Goal: Check status: Check status

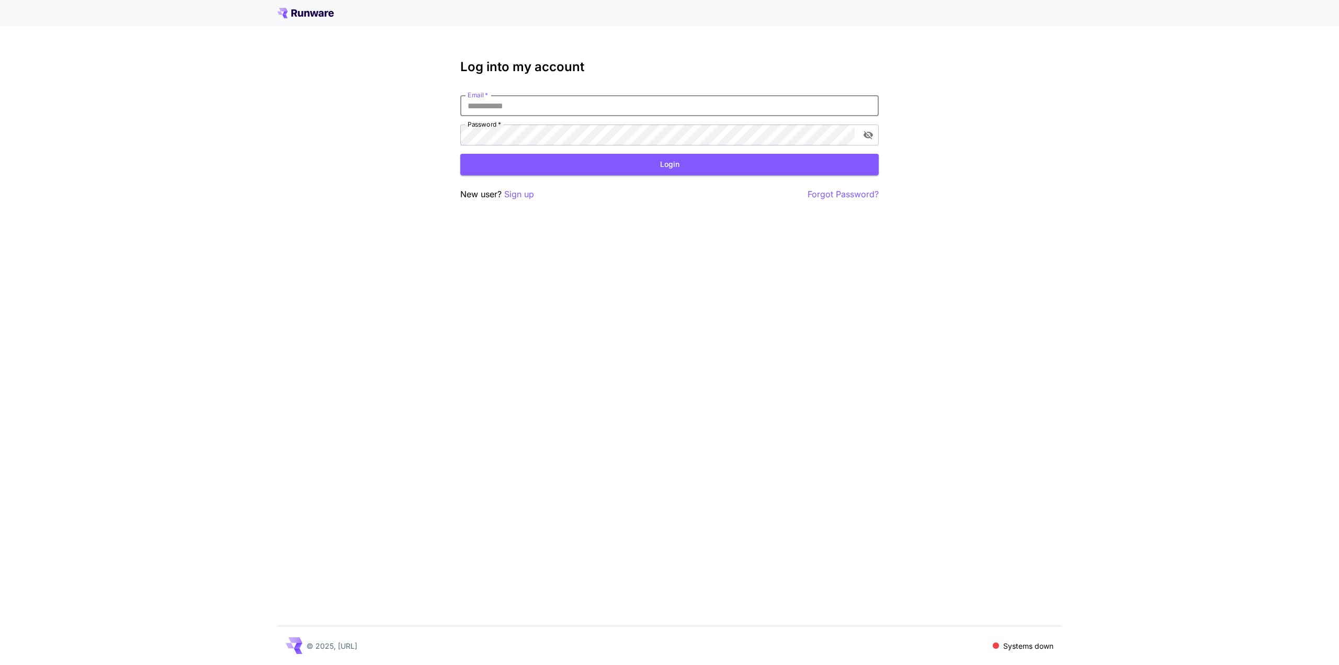
type input "**********"
click button "Login" at bounding box center [669, 164] width 419 height 21
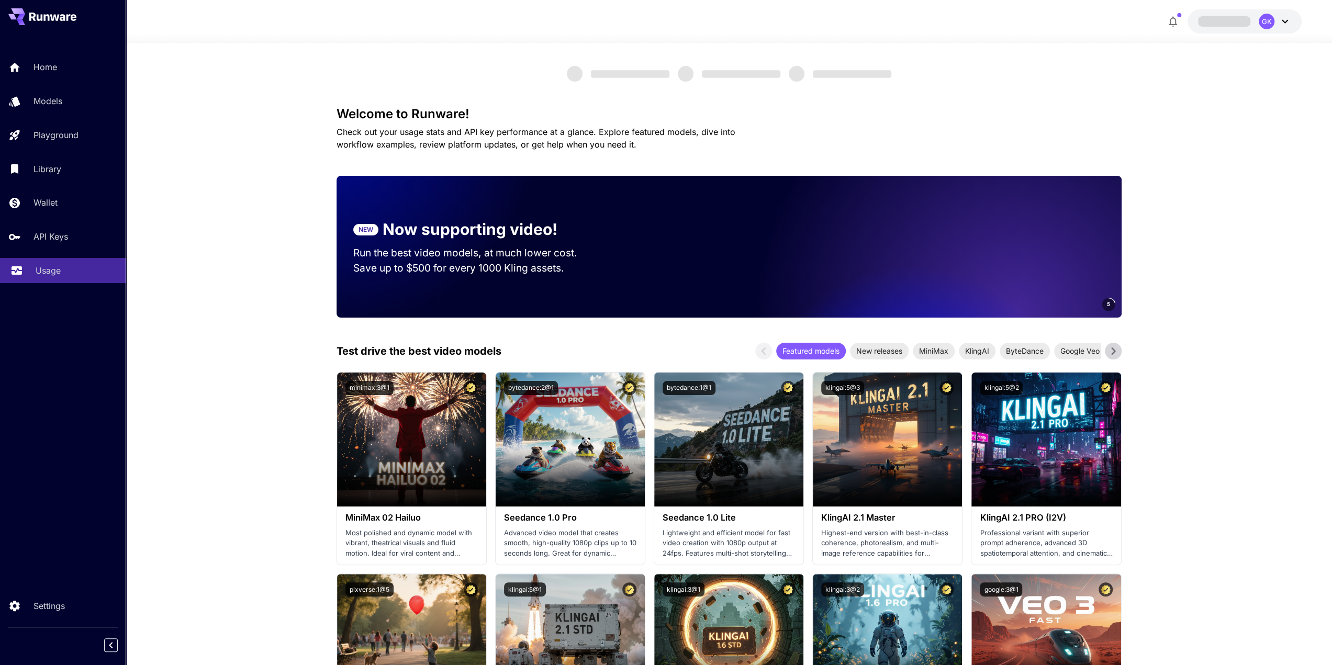
click at [55, 261] on link "Usage" at bounding box center [63, 271] width 126 height 26
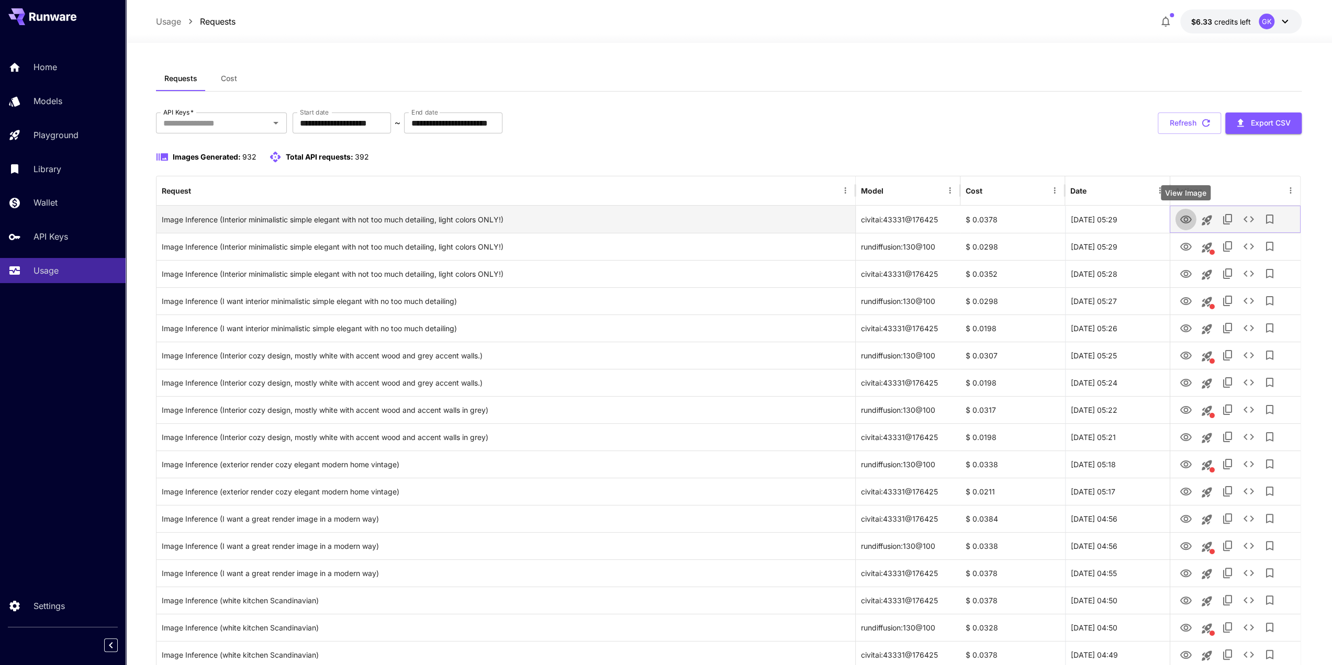
click at [1186, 218] on icon "View Image" at bounding box center [1185, 220] width 12 height 8
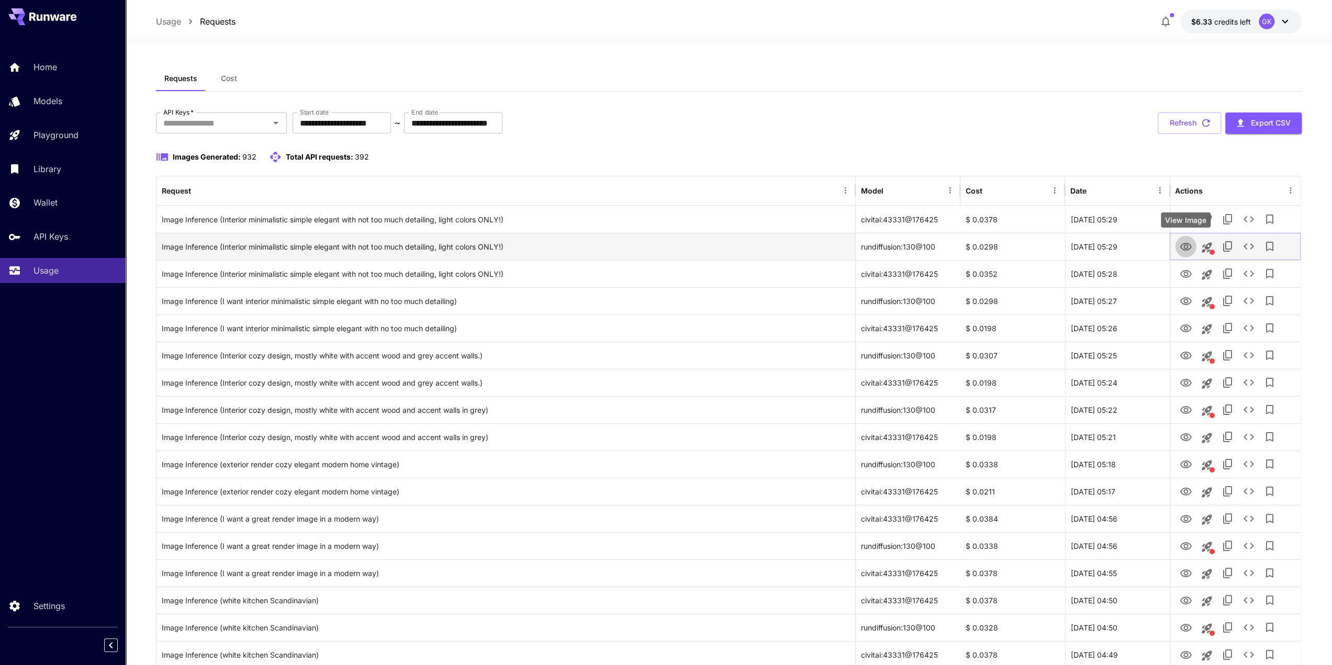
click at [1190, 251] on icon "View Image" at bounding box center [1185, 247] width 13 height 13
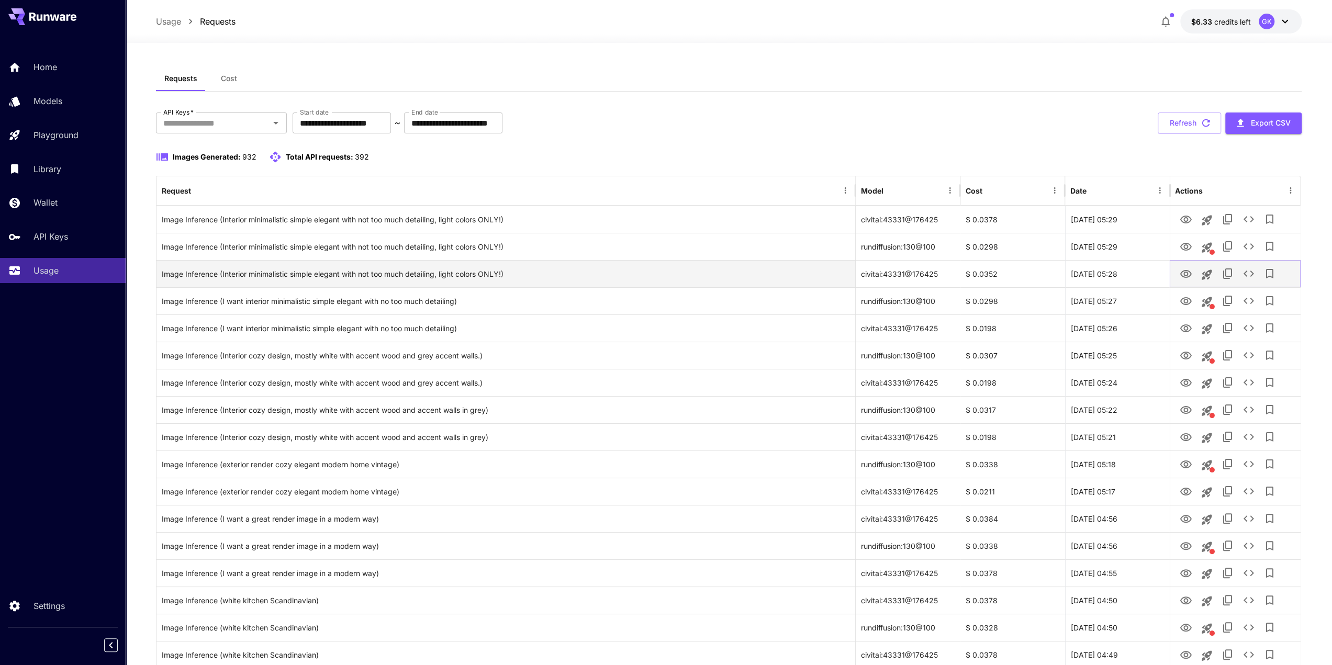
click at [1186, 276] on icon "View Image" at bounding box center [1185, 274] width 12 height 8
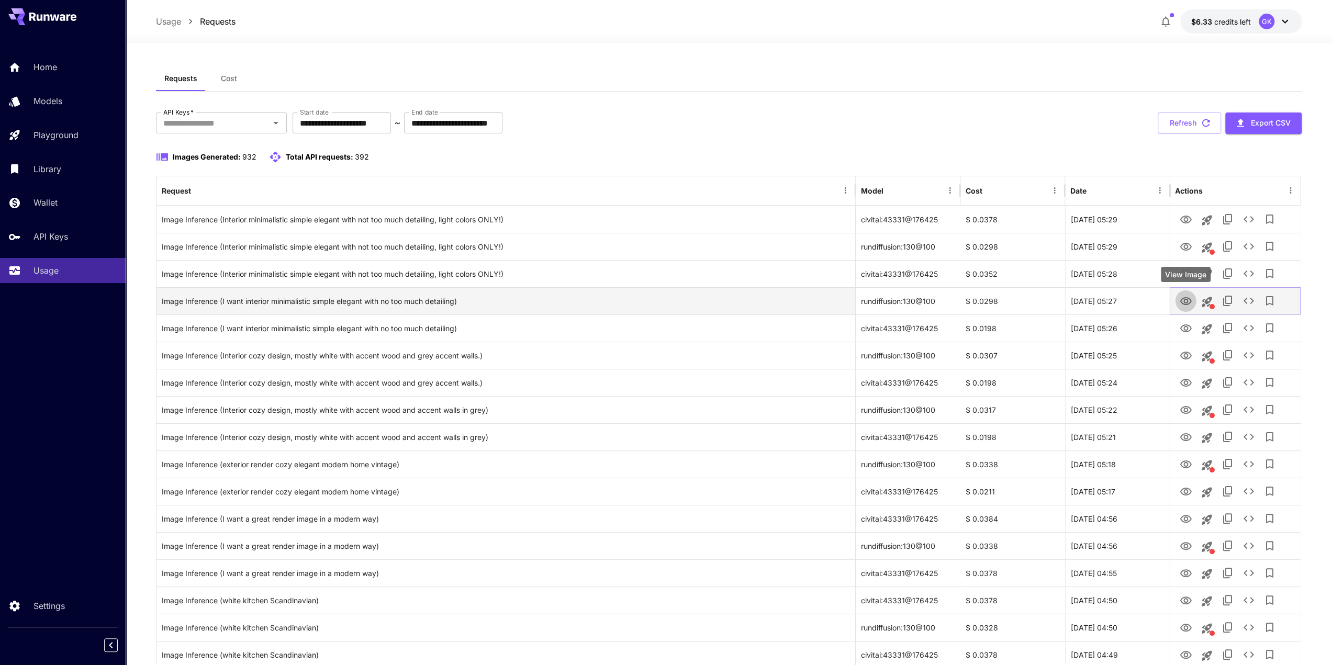
click at [1181, 302] on icon "View Image" at bounding box center [1185, 301] width 12 height 8
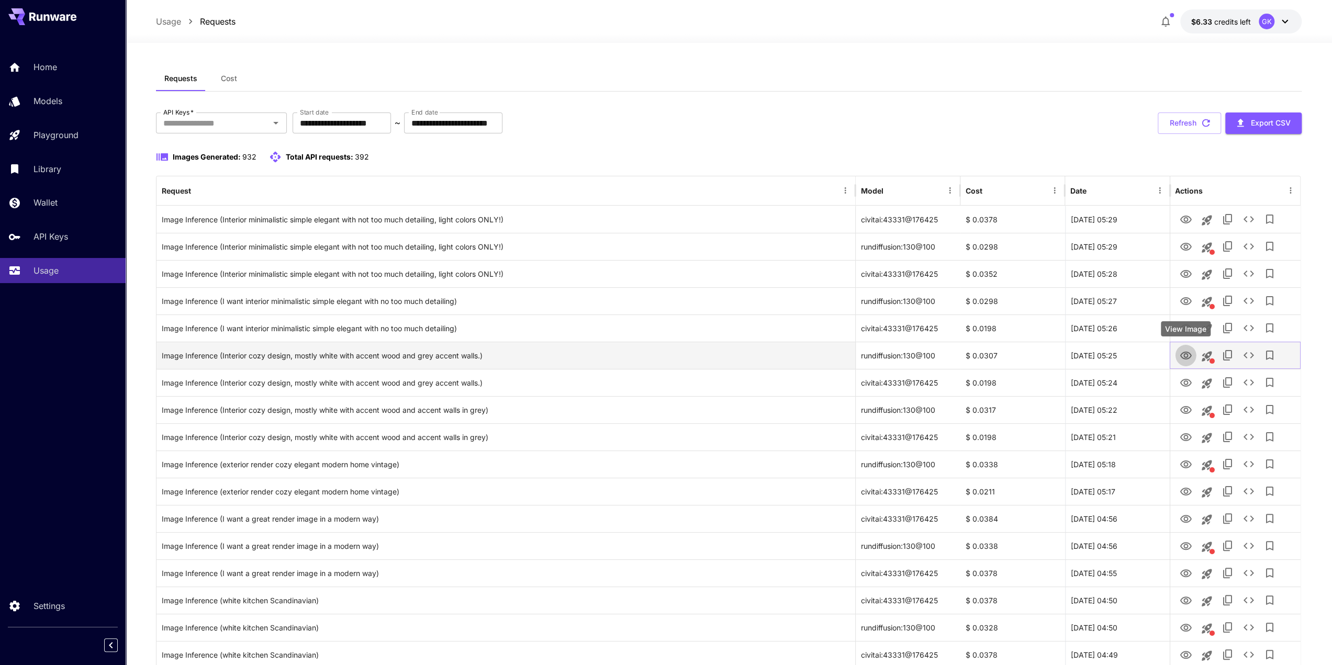
click at [1185, 358] on icon "View Image" at bounding box center [1185, 356] width 12 height 8
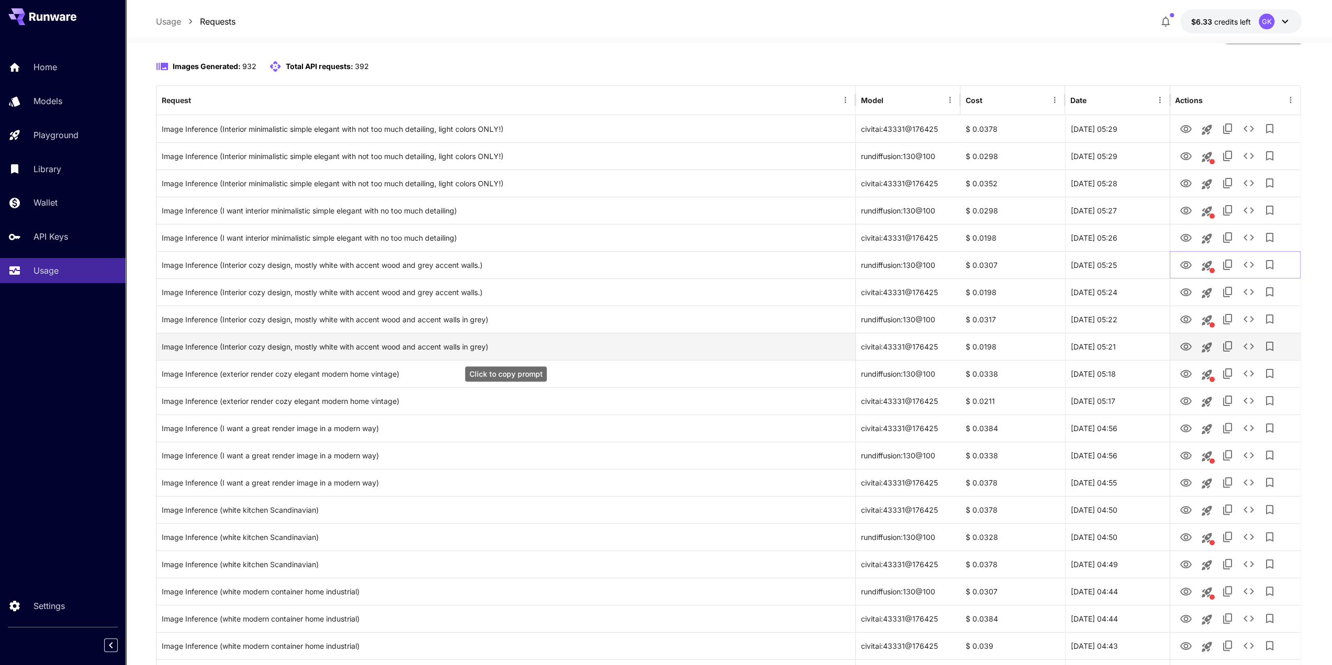
scroll to position [105, 0]
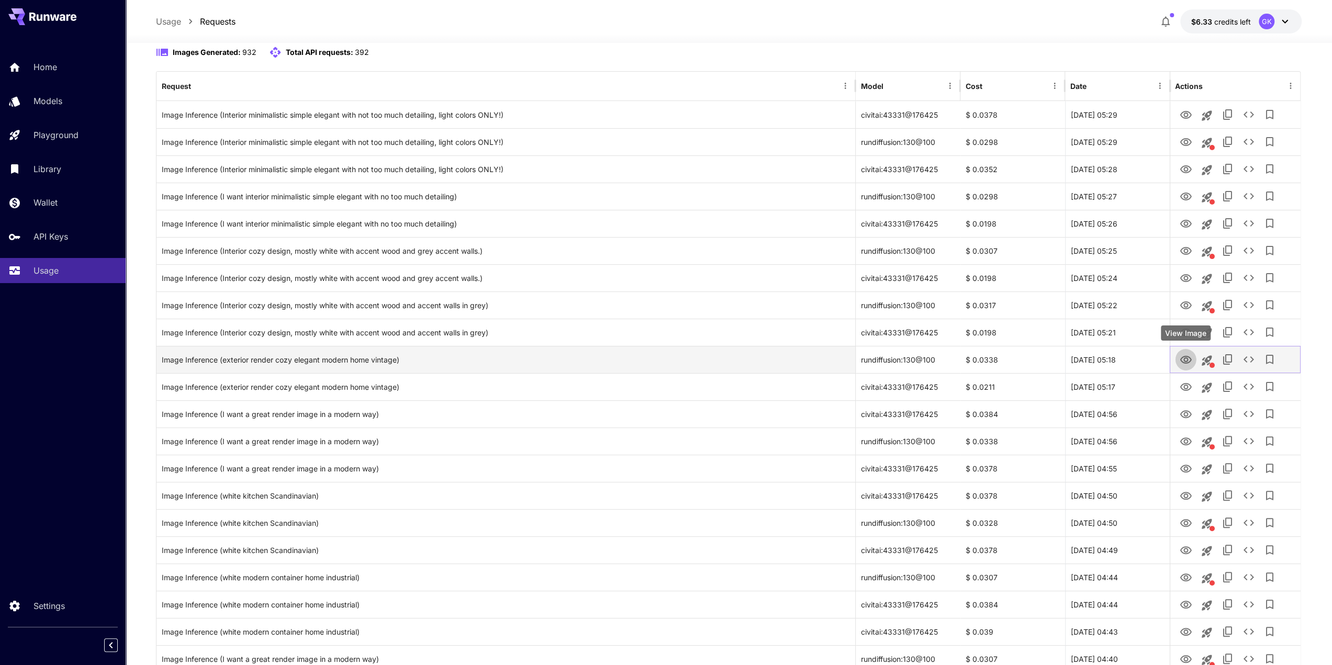
click at [1190, 364] on icon "View Image" at bounding box center [1185, 360] width 13 height 13
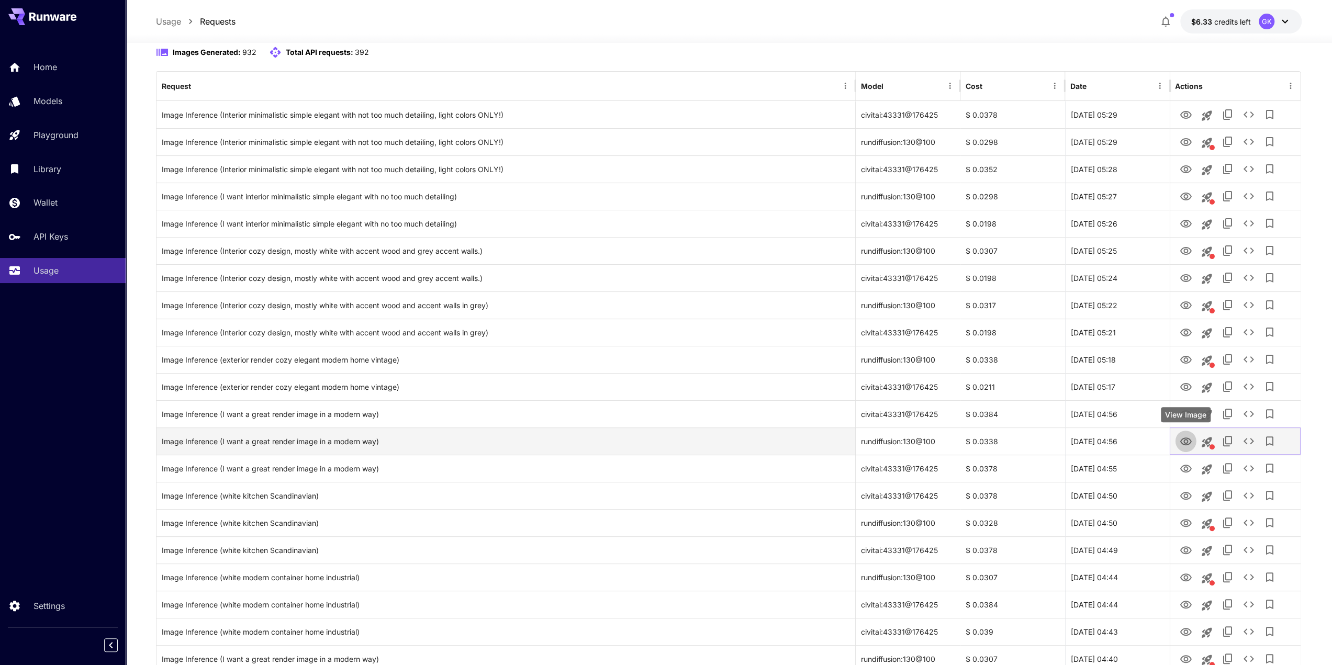
click at [1188, 446] on icon "View Image" at bounding box center [1185, 441] width 13 height 13
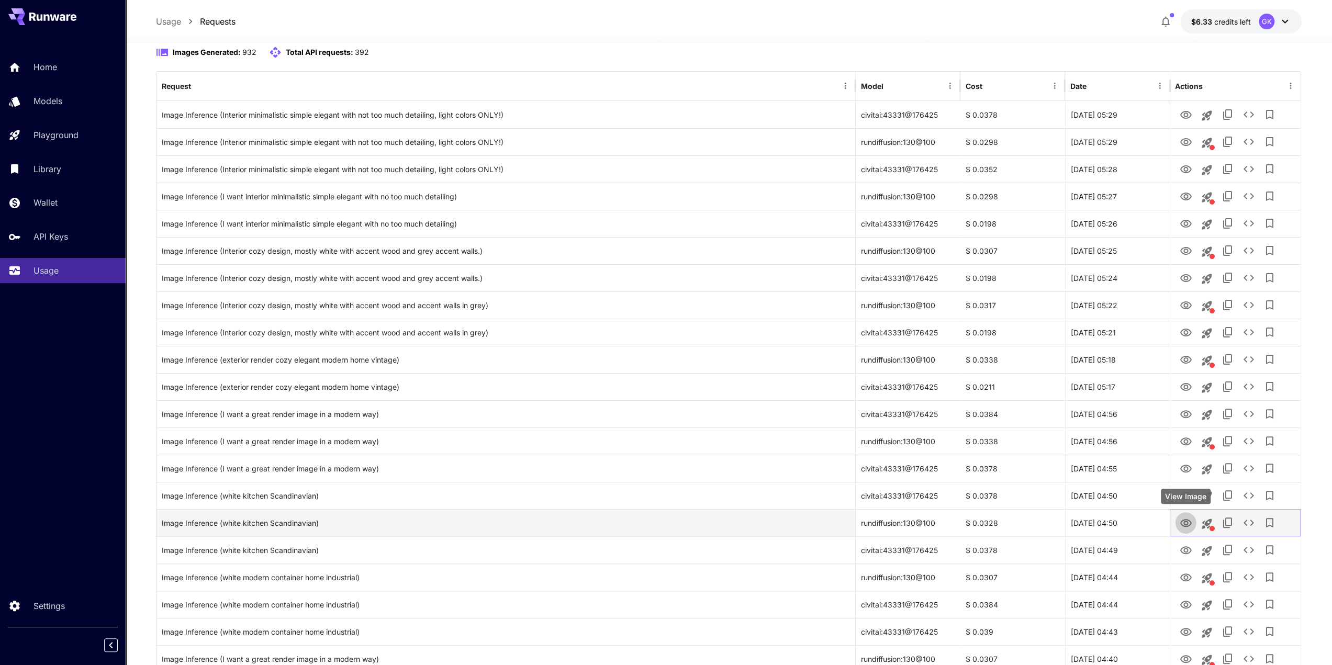
click at [1188, 518] on icon "View Image" at bounding box center [1185, 523] width 13 height 13
